Goal: Navigation & Orientation: Find specific page/section

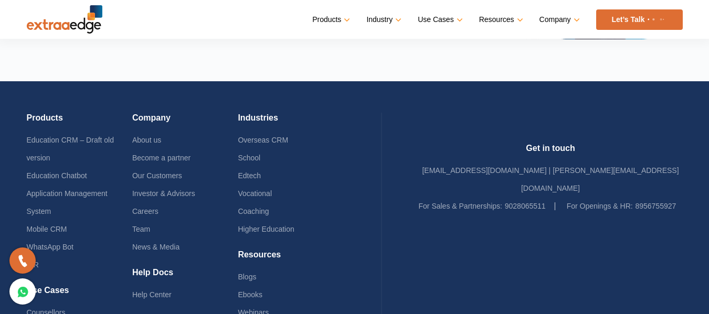
scroll to position [2555, 0]
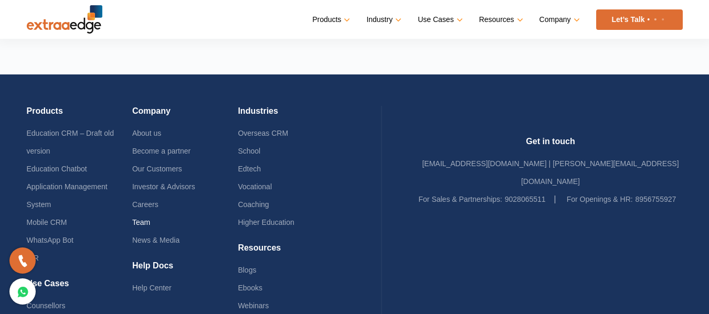
click at [148, 223] on link "Team" at bounding box center [141, 222] width 18 height 8
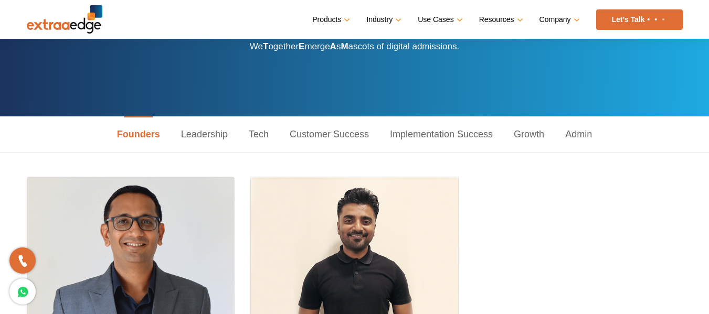
scroll to position [76, 0]
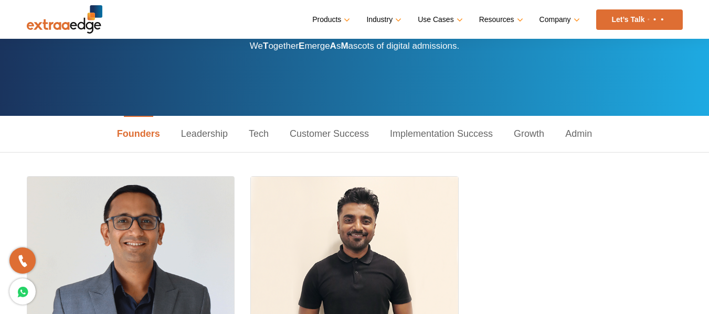
click at [323, 131] on link "Customer Success" at bounding box center [329, 134] width 100 height 36
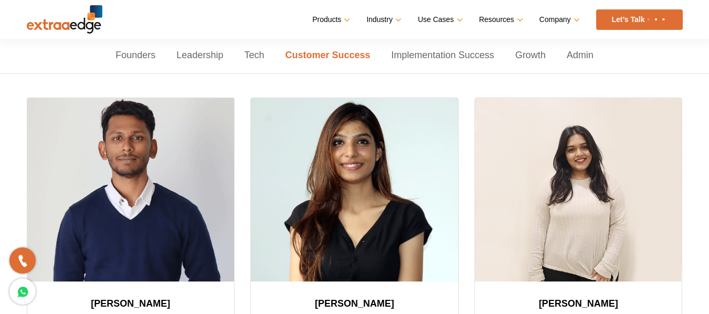
scroll to position [155, 0]
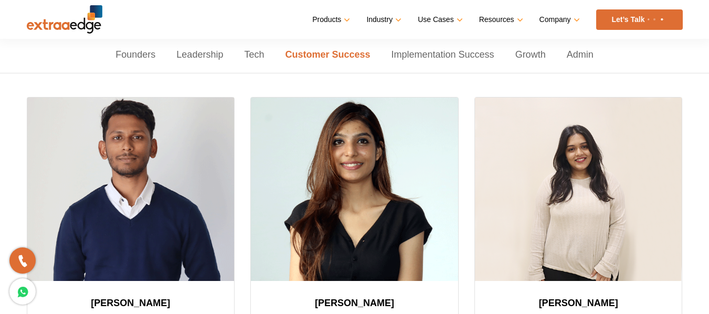
click at [251, 53] on link "Tech" at bounding box center [253, 55] width 41 height 36
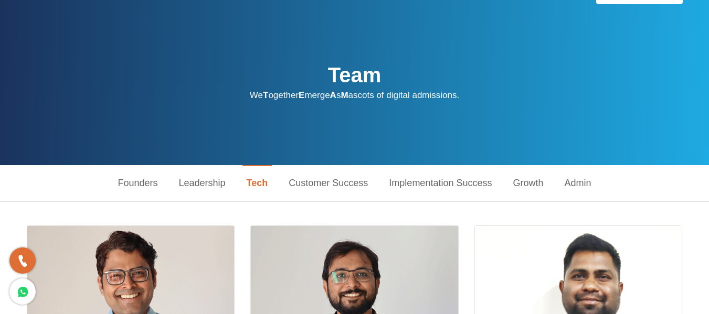
scroll to position [0, 0]
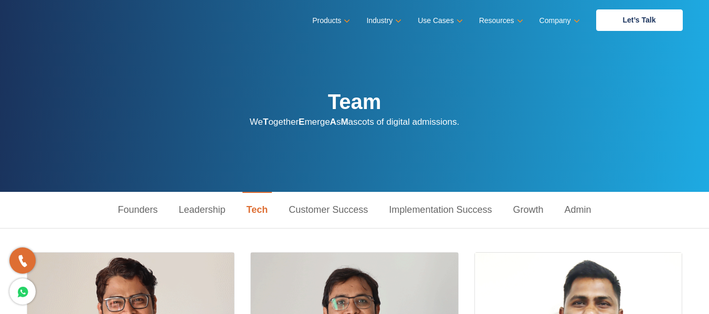
click at [313, 219] on link "Customer Success" at bounding box center [328, 210] width 100 height 36
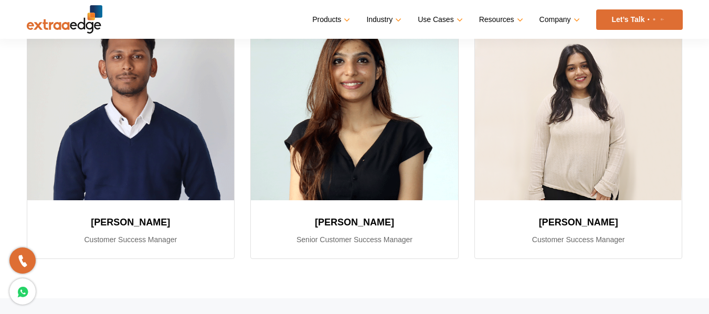
scroll to position [239, 0]
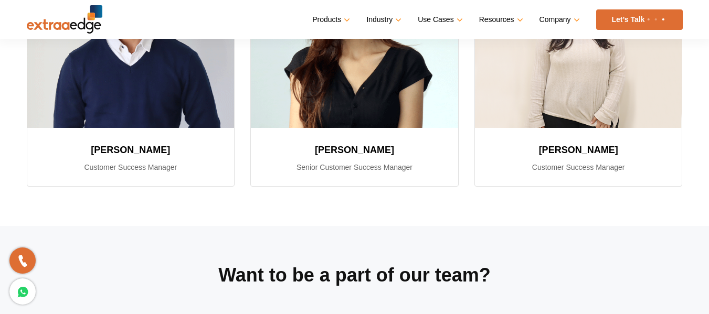
scroll to position [308, 0]
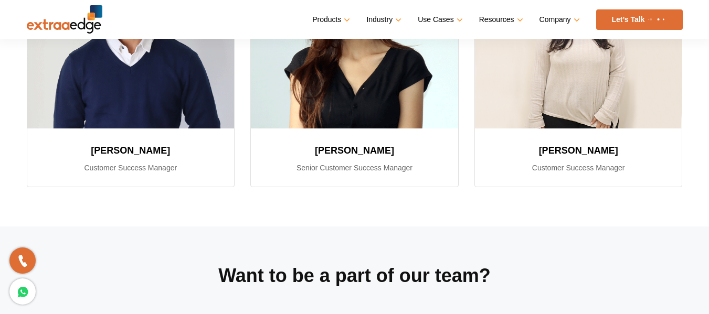
click at [421, 208] on div "Customer Success [PERSON_NAME] Customer Success Manager [PERSON_NAME] Senior Cu…" at bounding box center [354, 74] width 709 height 306
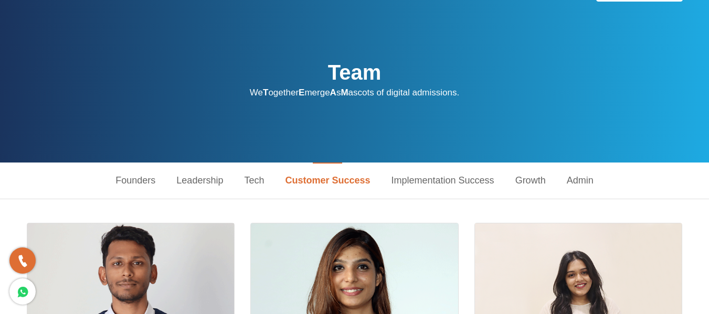
scroll to position [0, 0]
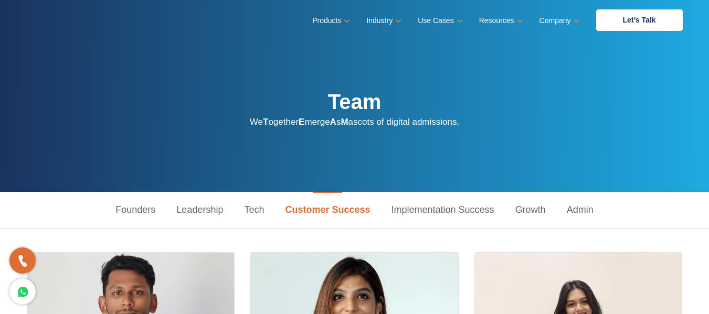
click at [432, 205] on link "Implementation Success" at bounding box center [443, 210] width 124 height 36
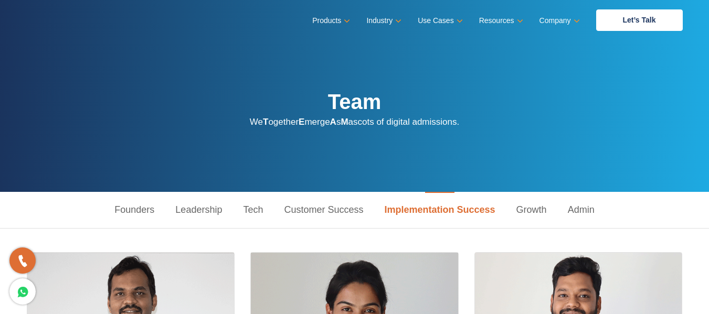
click at [537, 209] on link "Growth" at bounding box center [531, 210] width 51 height 36
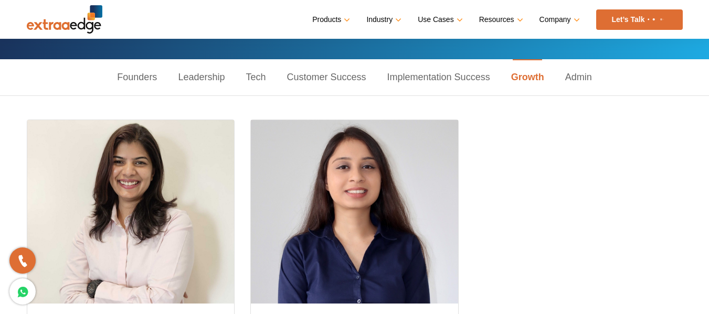
scroll to position [132, 0]
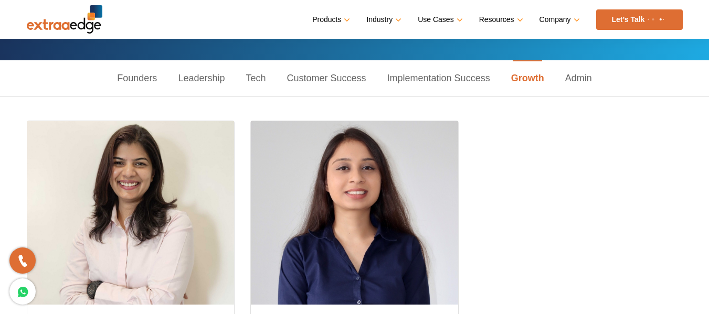
click at [577, 73] on link "Admin" at bounding box center [578, 78] width 48 height 36
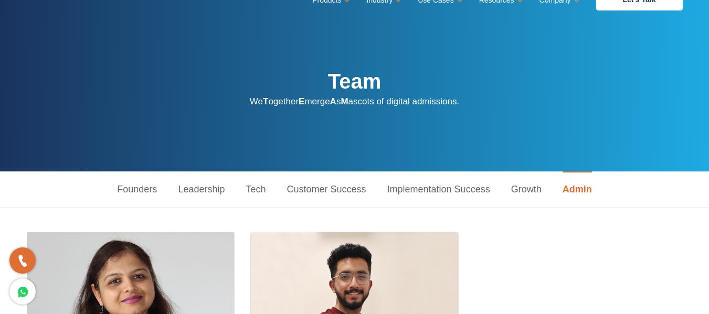
scroll to position [20, 0]
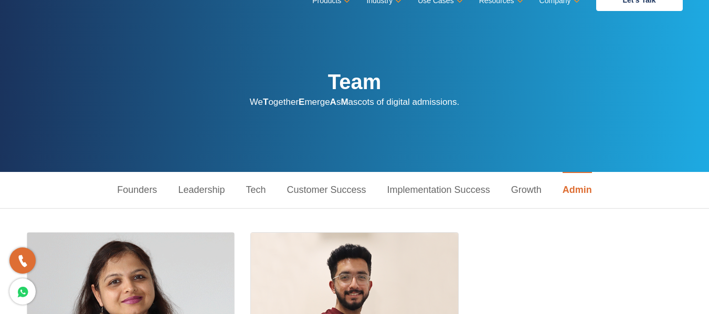
click at [206, 190] on link "Leadership" at bounding box center [201, 190] width 68 height 36
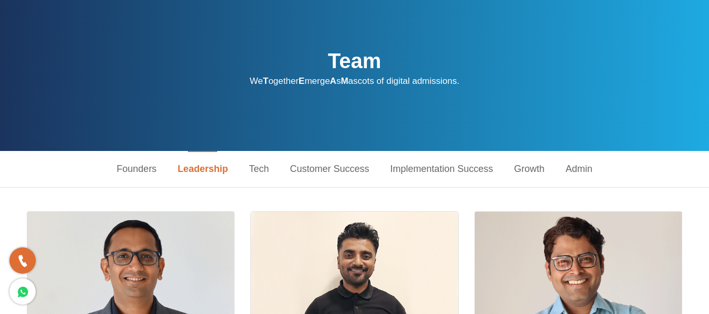
scroll to position [0, 0]
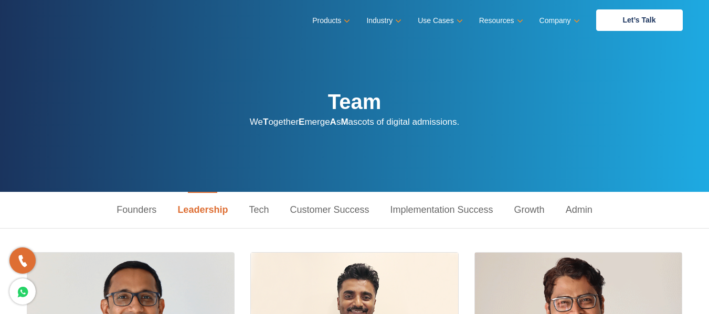
click at [144, 206] on link "Founders" at bounding box center [136, 210] width 61 height 36
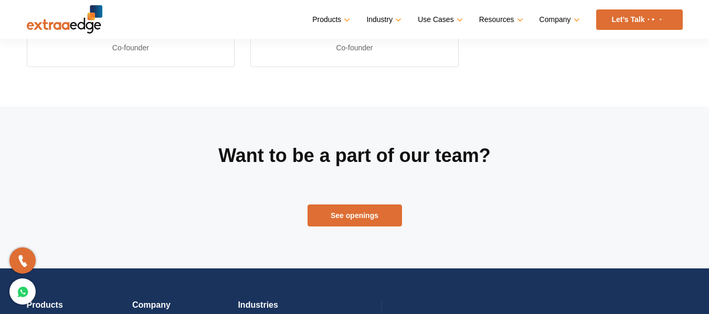
scroll to position [427, 0]
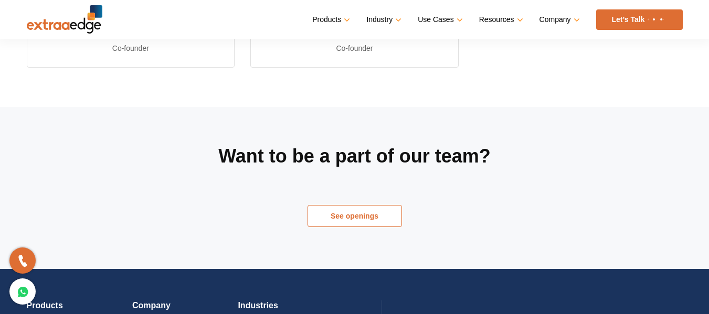
click at [373, 221] on link "See openings" at bounding box center [354, 216] width 94 height 22
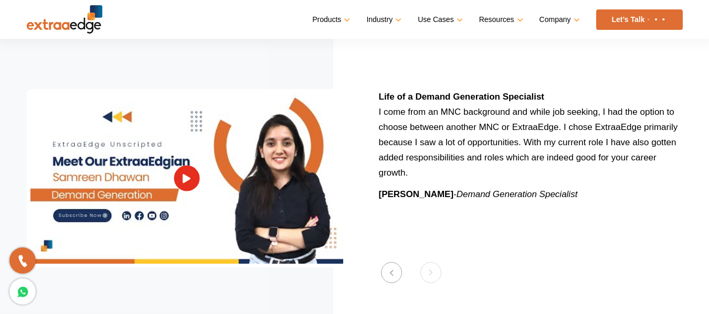
scroll to position [1289, 0]
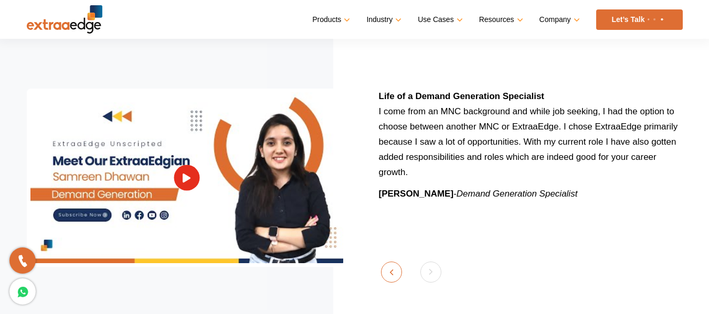
click at [392, 262] on button "Previous" at bounding box center [391, 272] width 21 height 21
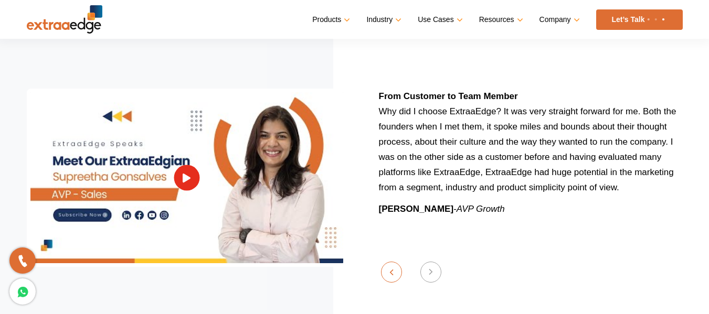
click at [392, 262] on button "Previous" at bounding box center [391, 272] width 21 height 21
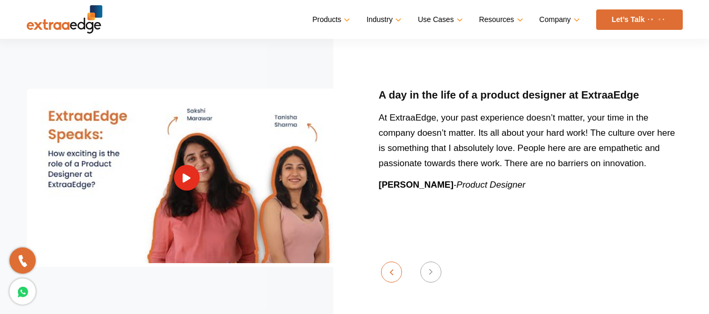
click at [392, 262] on button "Previous" at bounding box center [391, 272] width 21 height 21
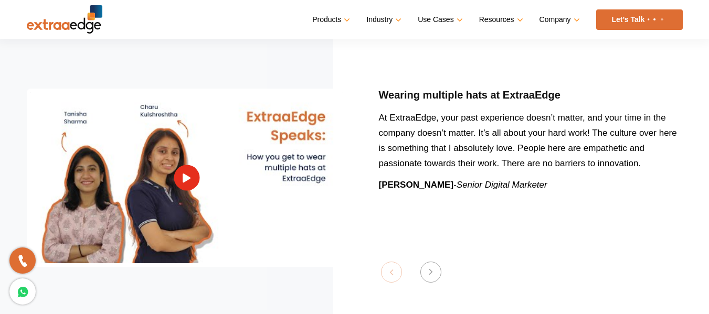
click at [392, 260] on section "Previous Wearing multiple hats at ExtraaEdge At ExtraaEdge, your past experienc…" at bounding box center [354, 178] width 709 height 288
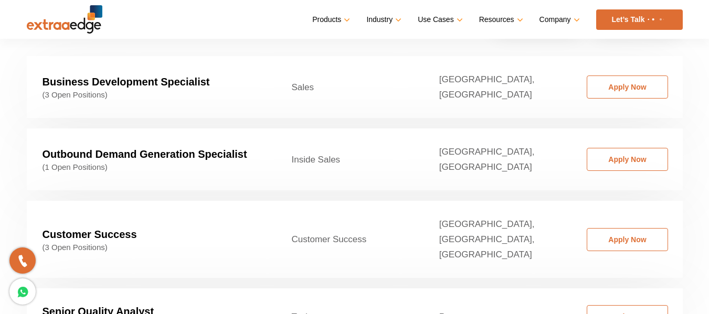
scroll to position [1670, 0]
click at [92, 228] on strong "Customer Success" at bounding box center [89, 234] width 94 height 12
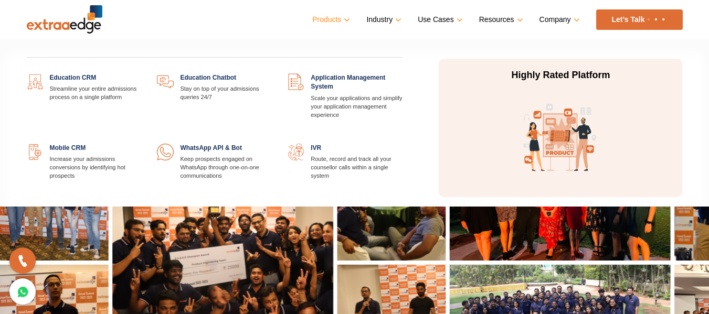
scroll to position [522, 0]
